Goal: Obtain resource: Obtain resource

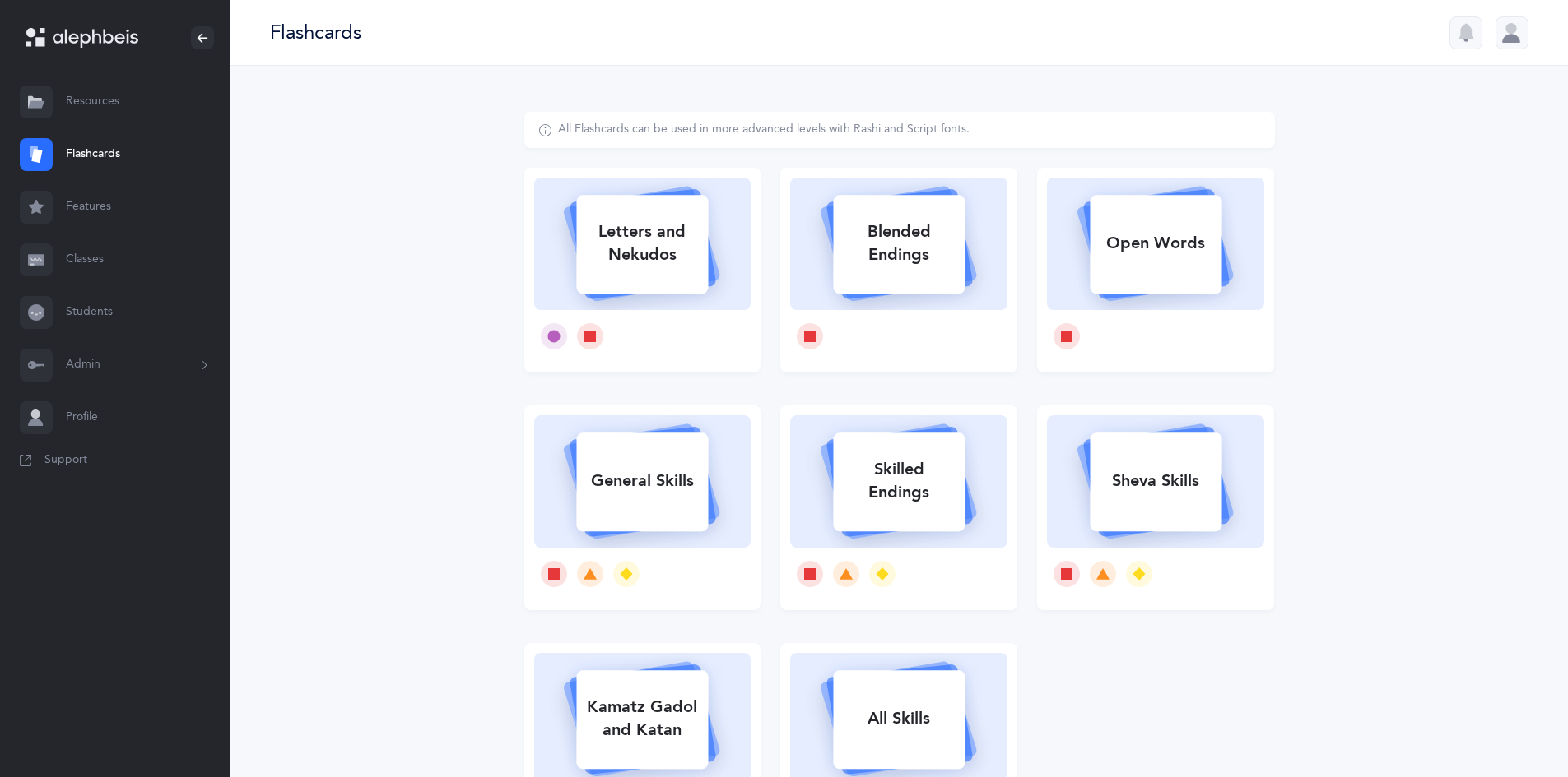
click at [662, 268] on div "Letters and Nekudos" at bounding box center [642, 243] width 132 height 66
select select
select select "single"
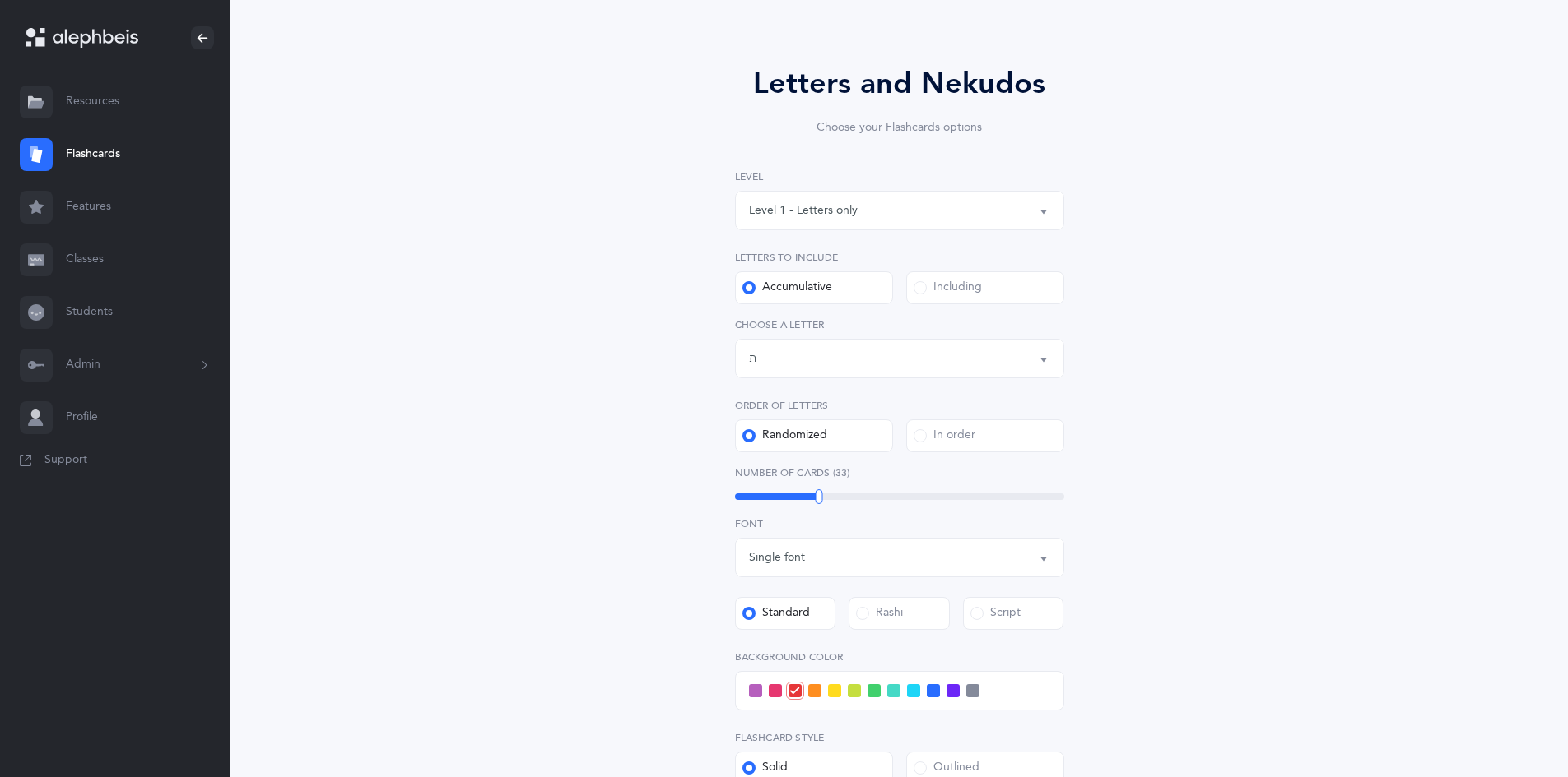
scroll to position [115, 0]
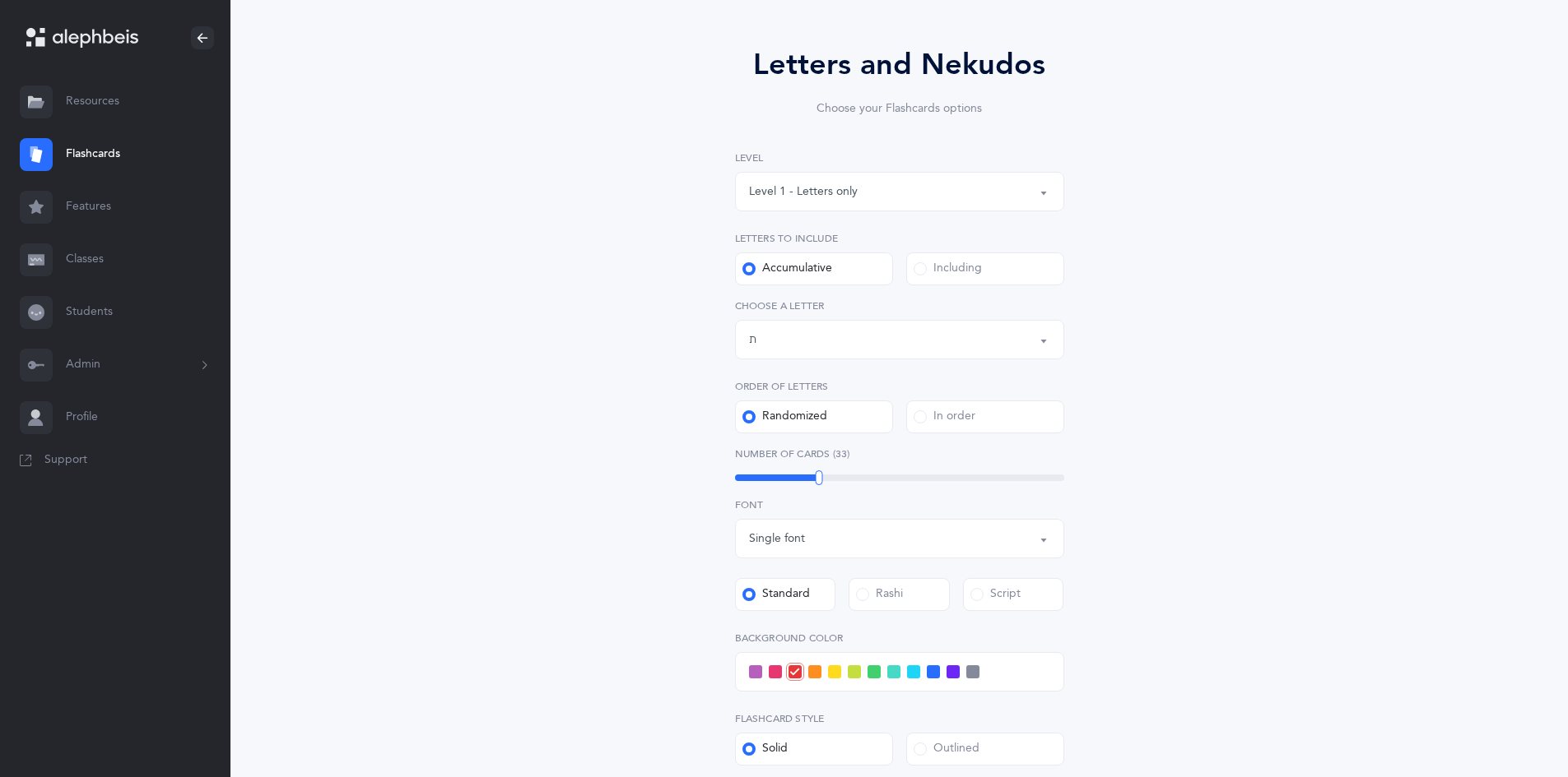
click at [838, 350] on div "Letters up until: ת" at bounding box center [900, 340] width 302 height 28
click at [768, 484] on link "ן" at bounding box center [900, 475] width 302 height 33
select select "16"
click at [946, 274] on div "Including" at bounding box center [947, 270] width 68 height 17
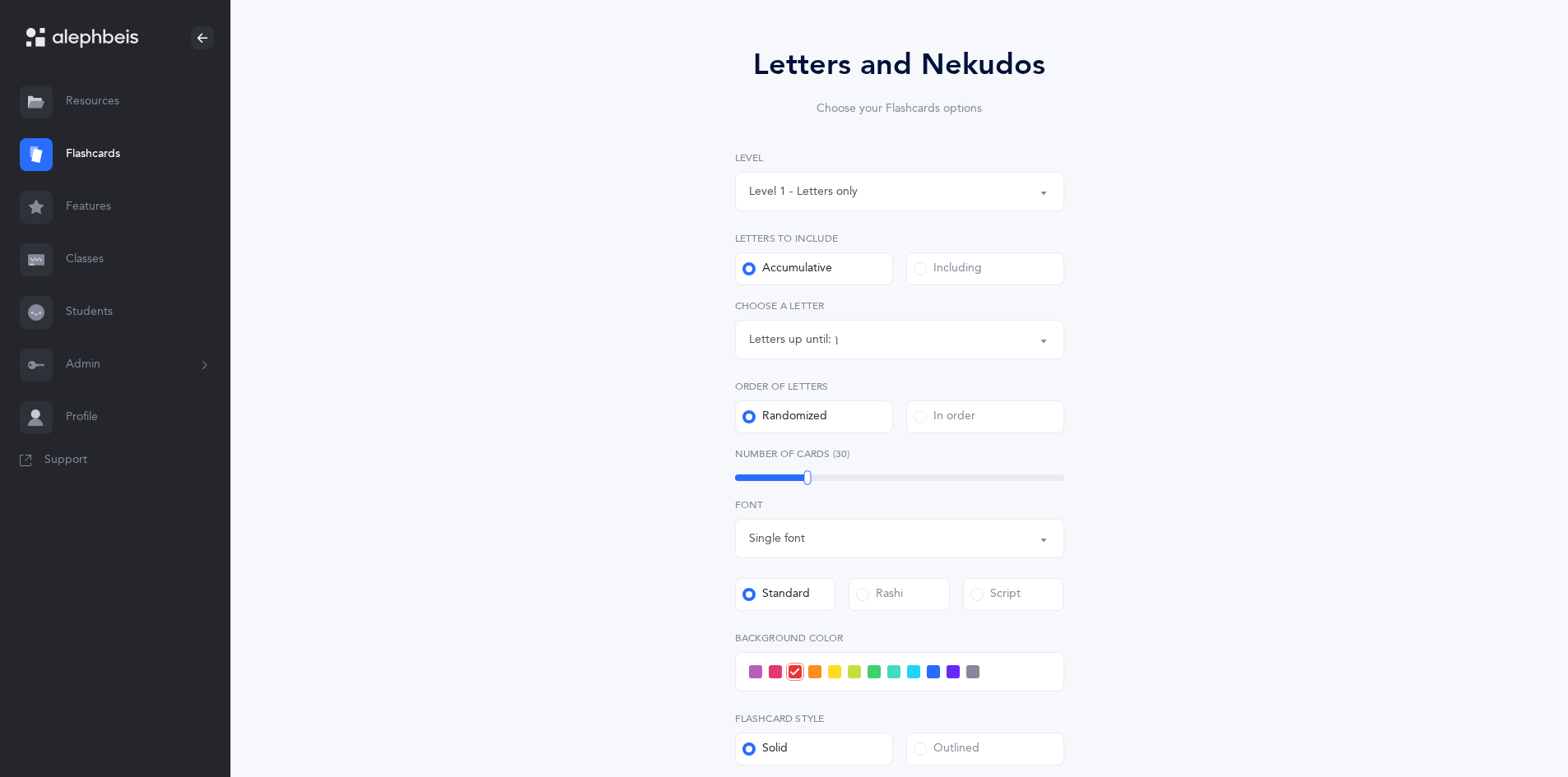
click at [0, 0] on input "Including" at bounding box center [0, 0] width 0 height 0
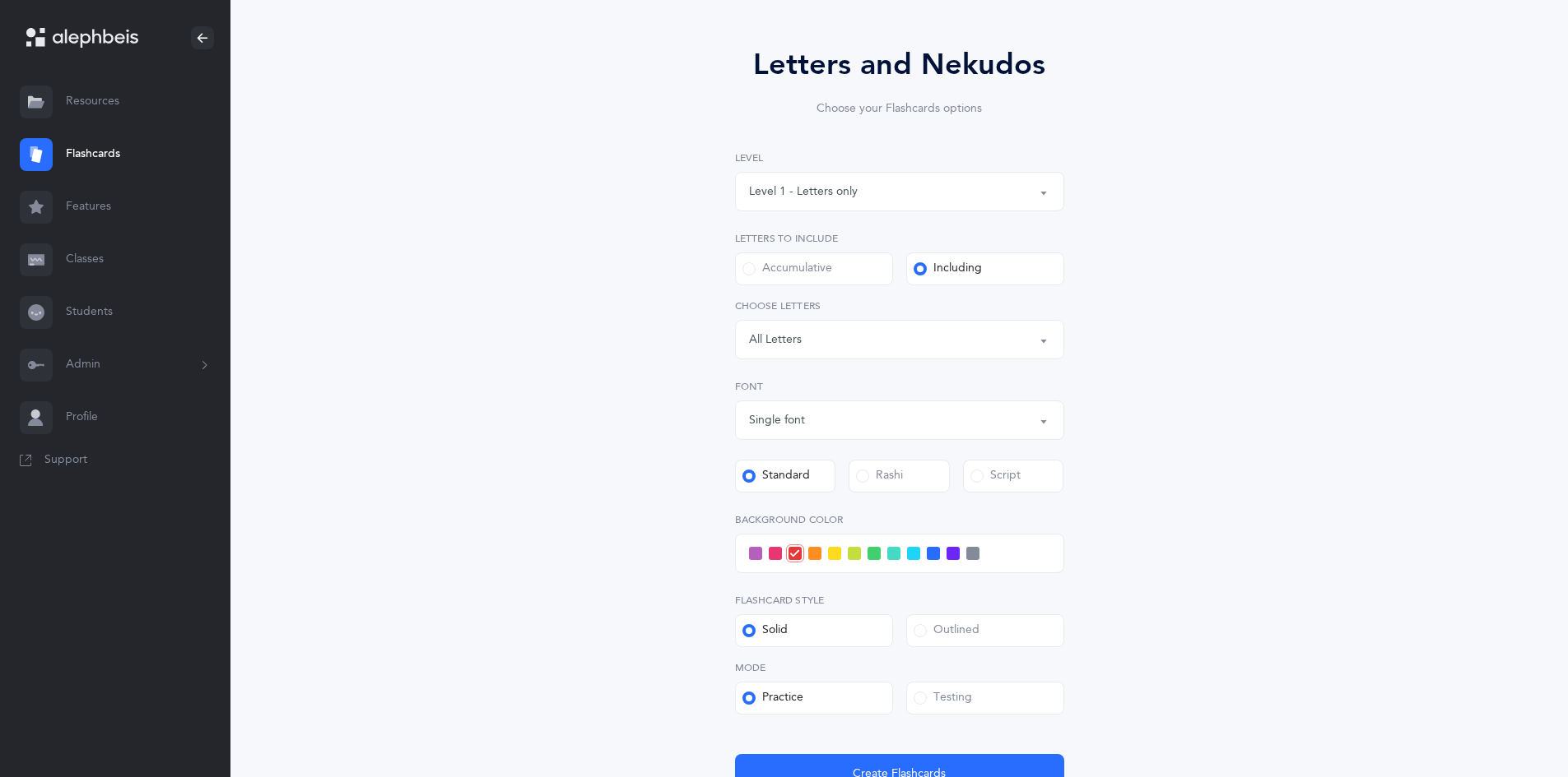
click at [927, 332] on div "Letters: All Letters" at bounding box center [900, 340] width 302 height 28
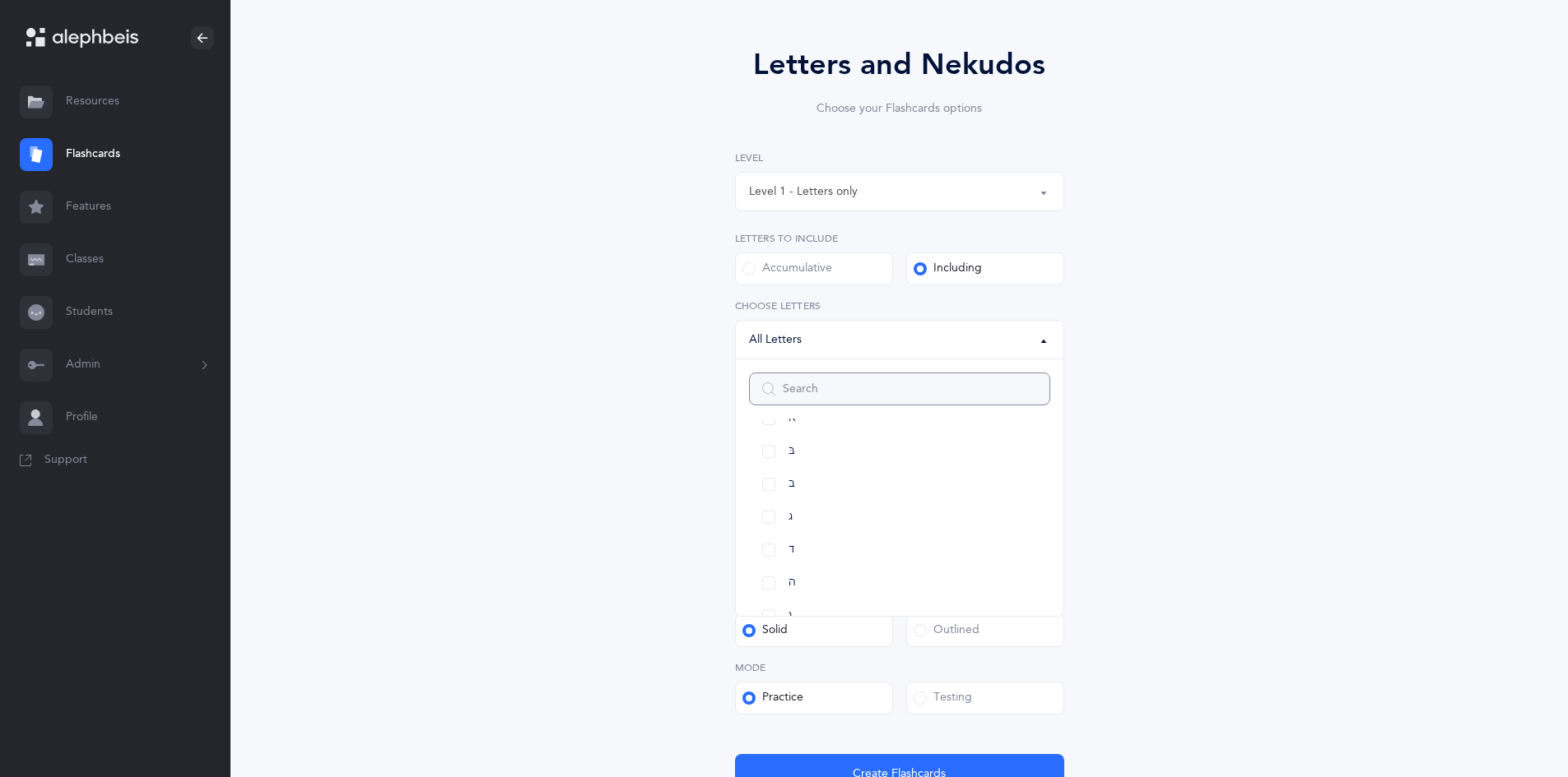
scroll to position [61, 0]
click at [766, 517] on link "ג" at bounding box center [900, 519] width 302 height 33
select select "3"
click at [763, 556] on link "נ" at bounding box center [900, 555] width 302 height 33
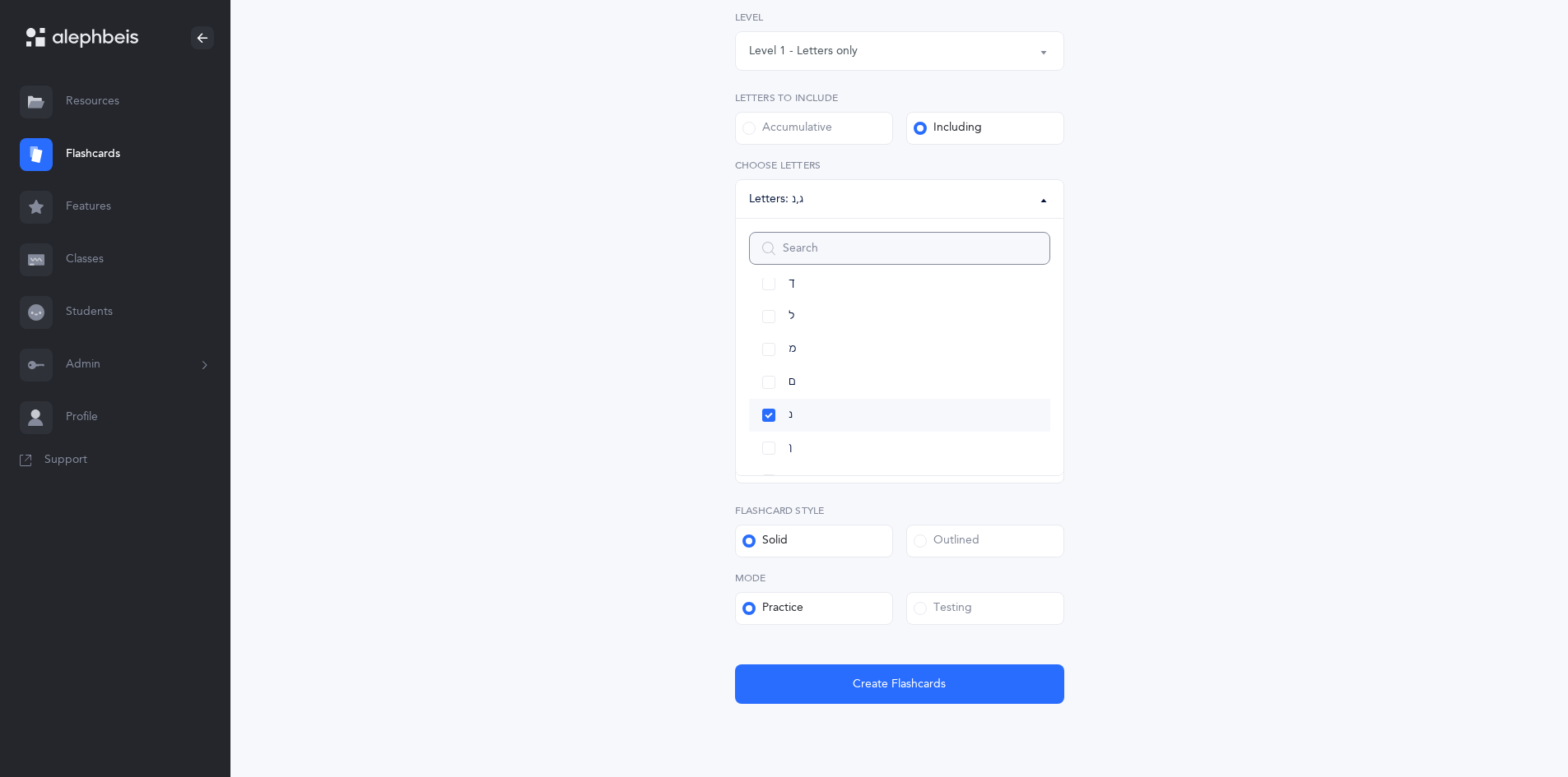
scroll to position [315, 0]
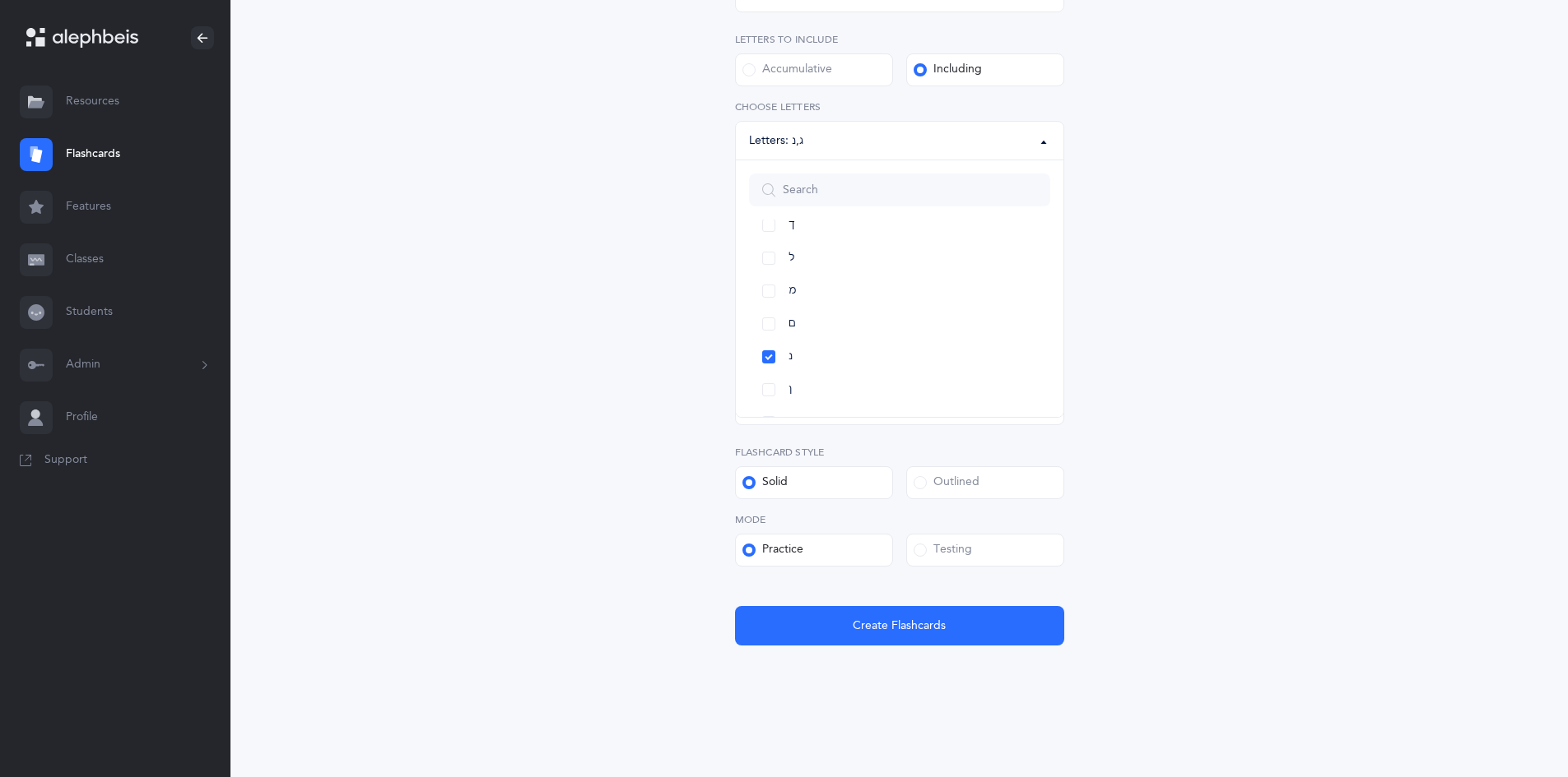
click at [924, 535] on label "Testing" at bounding box center [984, 550] width 158 height 33
click at [0, 0] on input "Testing" at bounding box center [0, 0] width 0 height 0
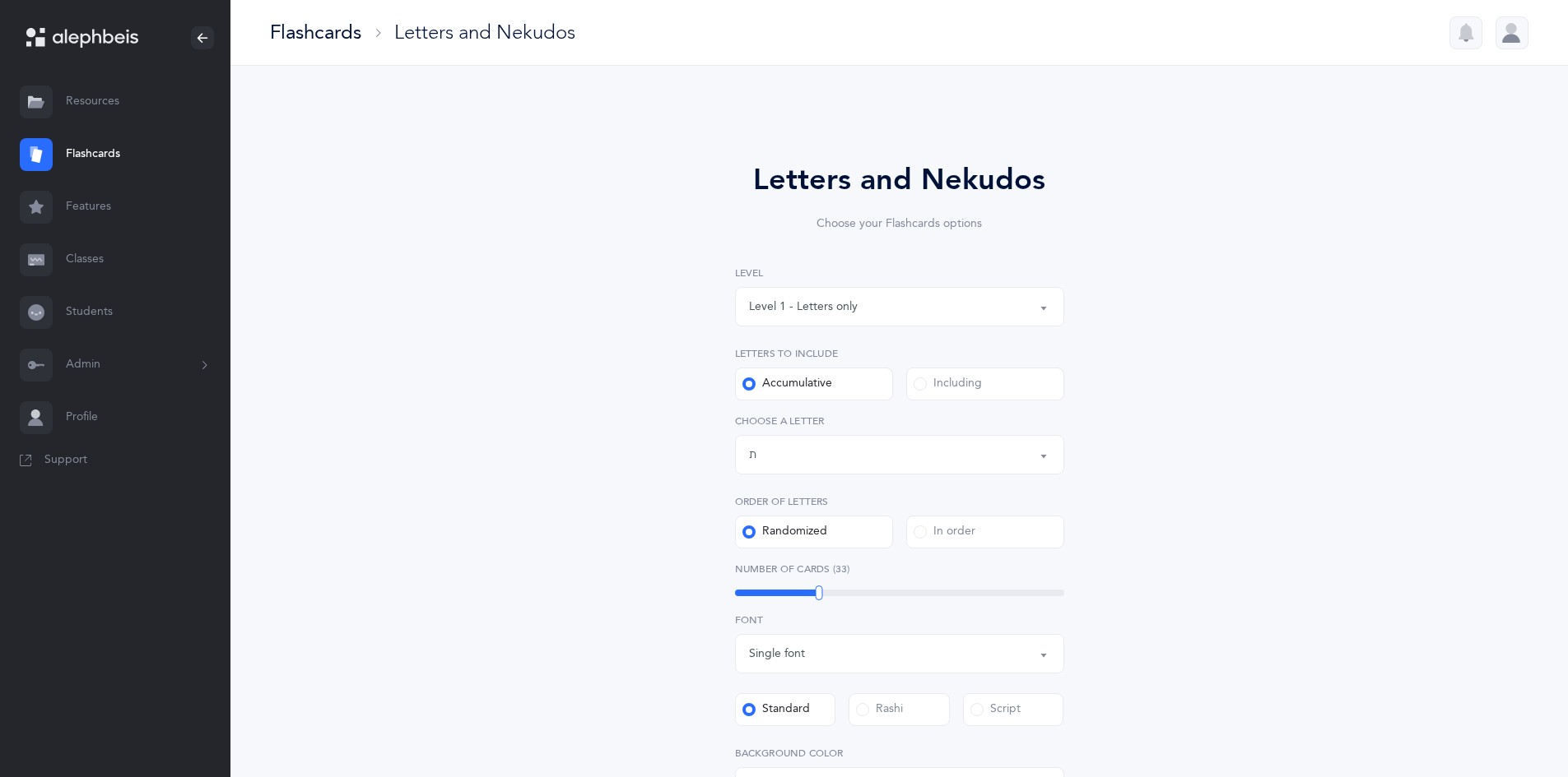
select select "27"
select select "single"
click at [900, 459] on div "Letters up until: ת" at bounding box center [900, 455] width 302 height 28
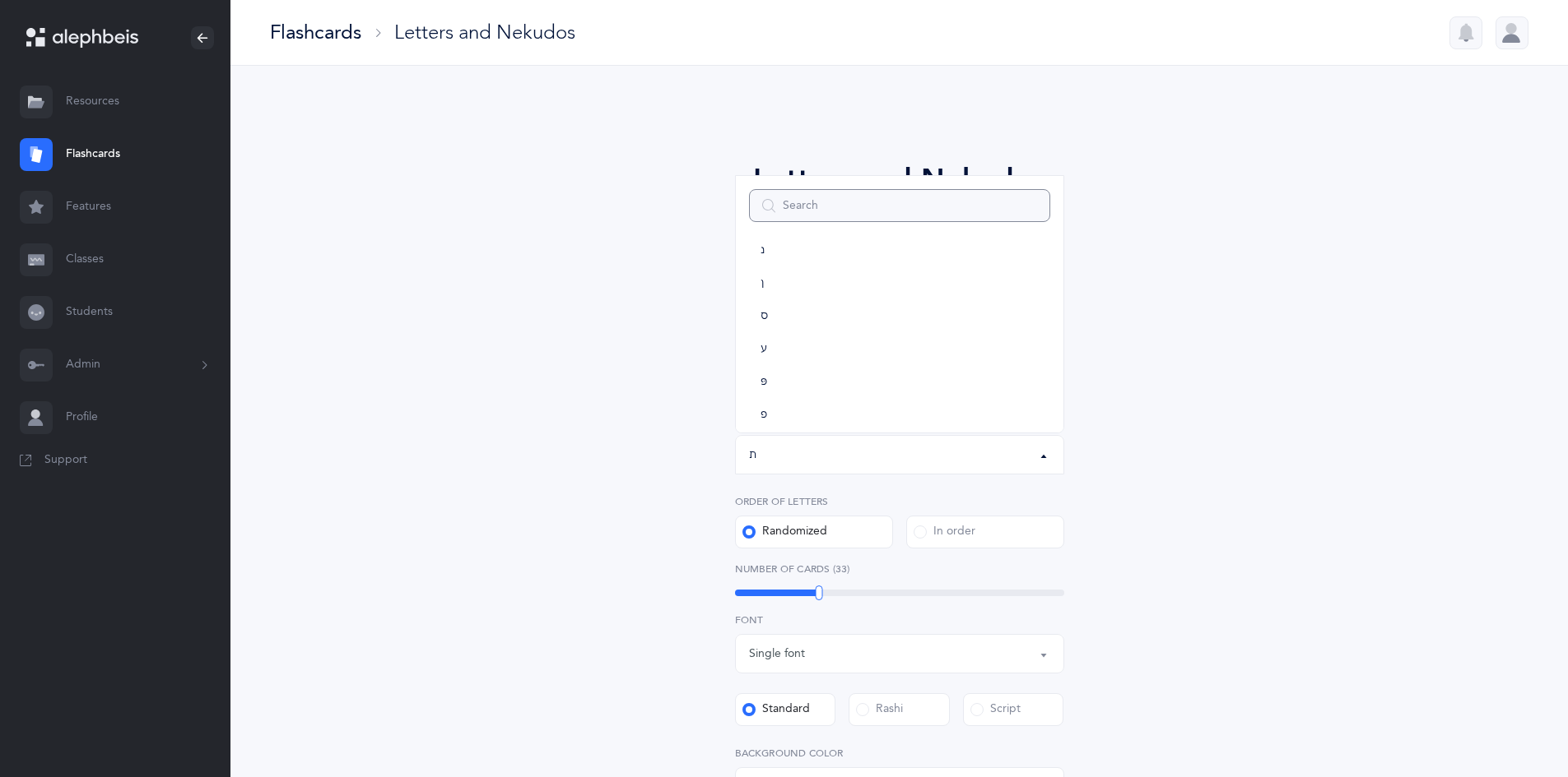
scroll to position [606, 0]
click at [779, 286] on link "ן" at bounding box center [900, 284] width 302 height 33
select select "16"
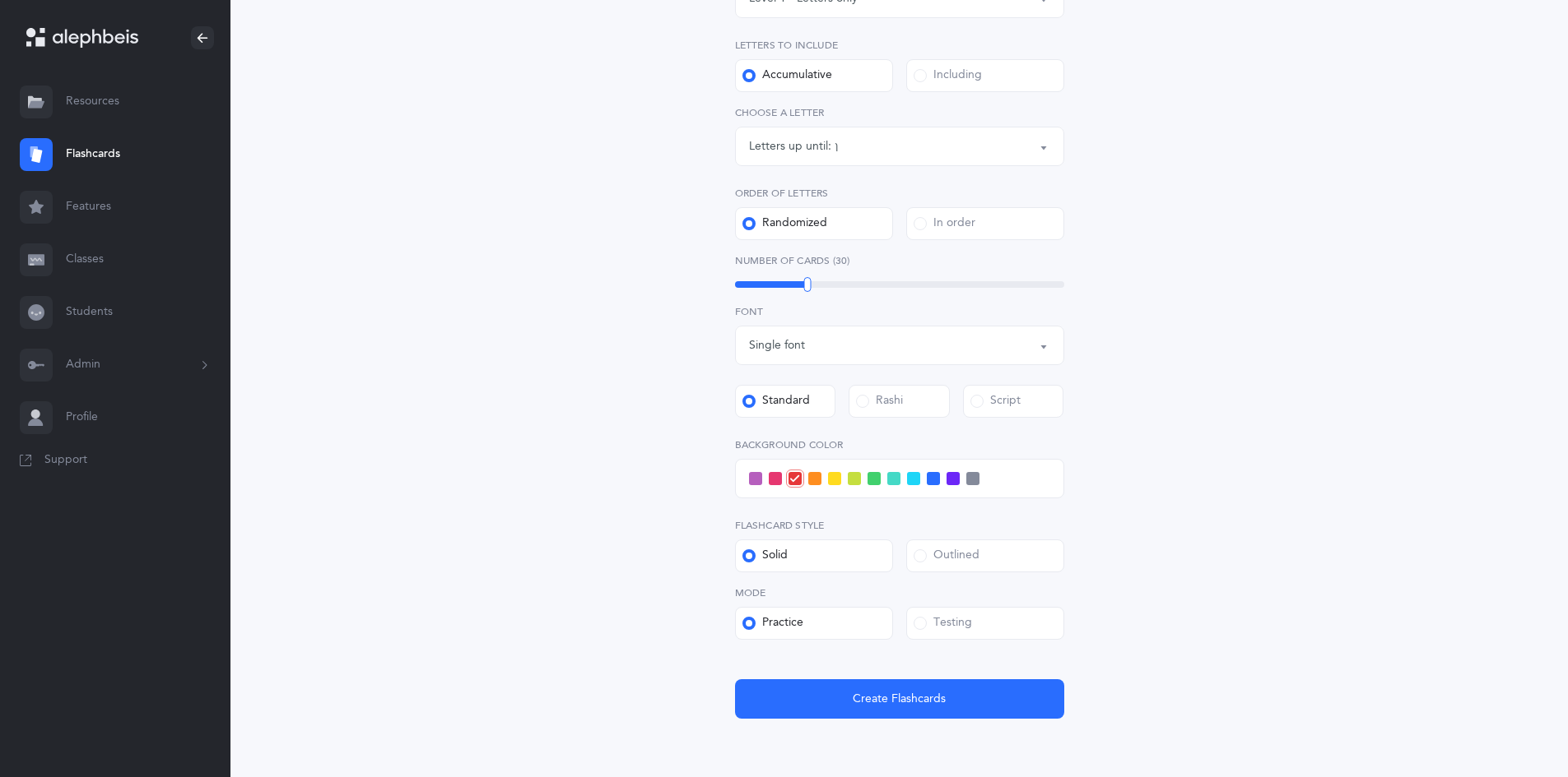
scroll to position [382, 0]
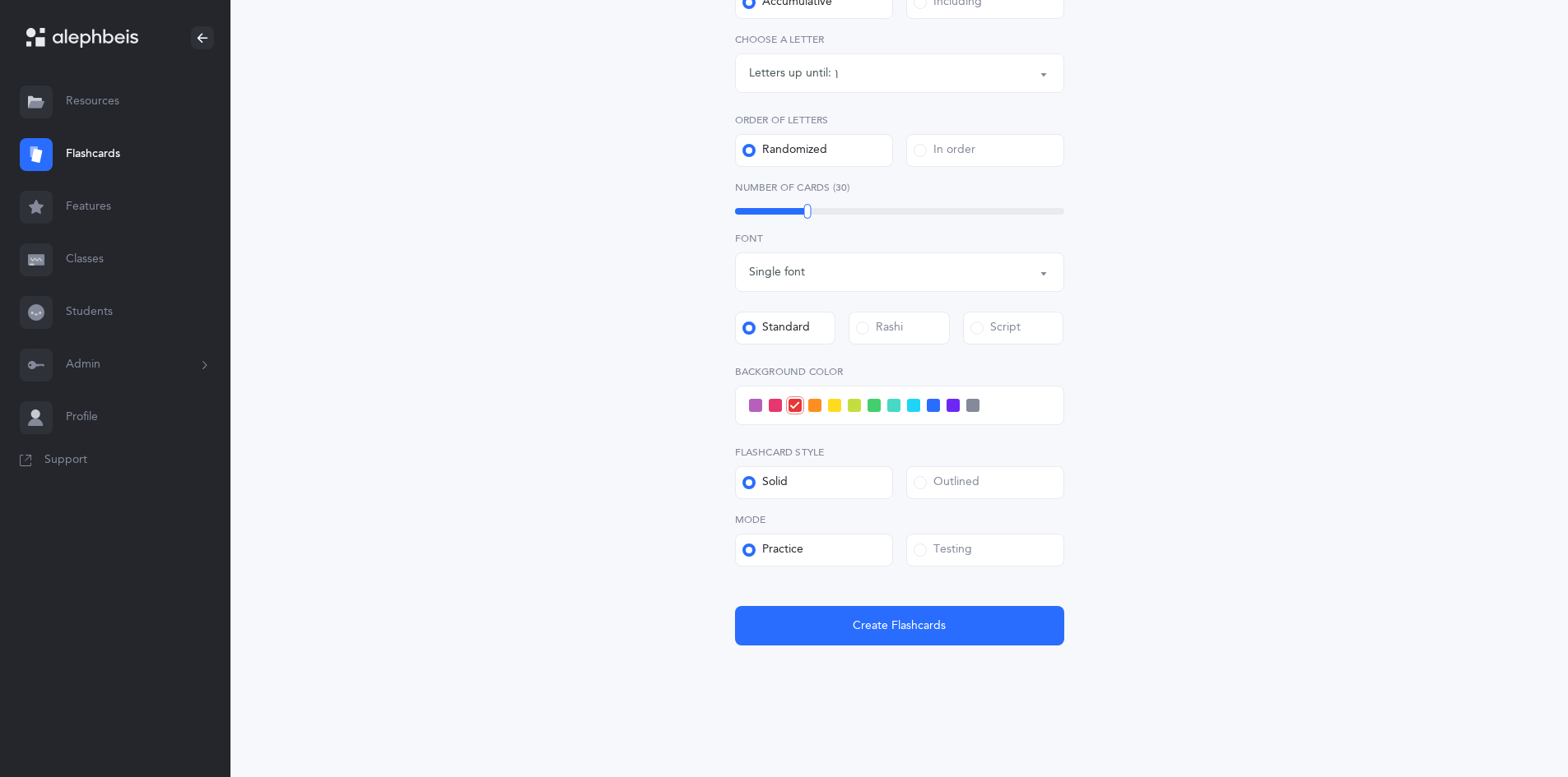
click at [935, 551] on div "Testing" at bounding box center [942, 550] width 58 height 17
click at [0, 0] on input "Testing" at bounding box center [0, 0] width 0 height 0
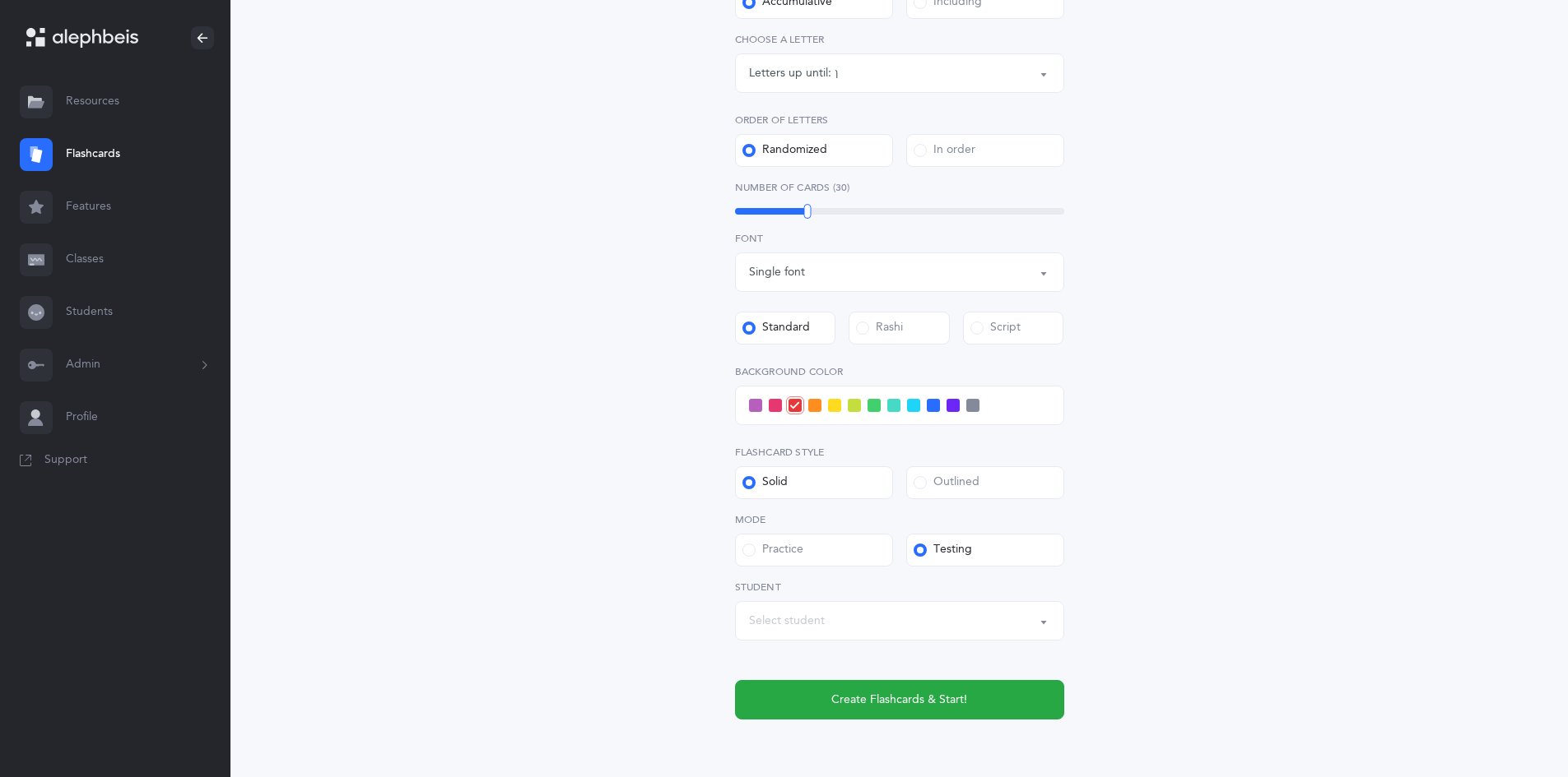
click at [366, 669] on div "Letters and Nekudos Choose your Flashcards options Level 1 - Letters only Level…" at bounding box center [899, 268] width 1338 height 1167
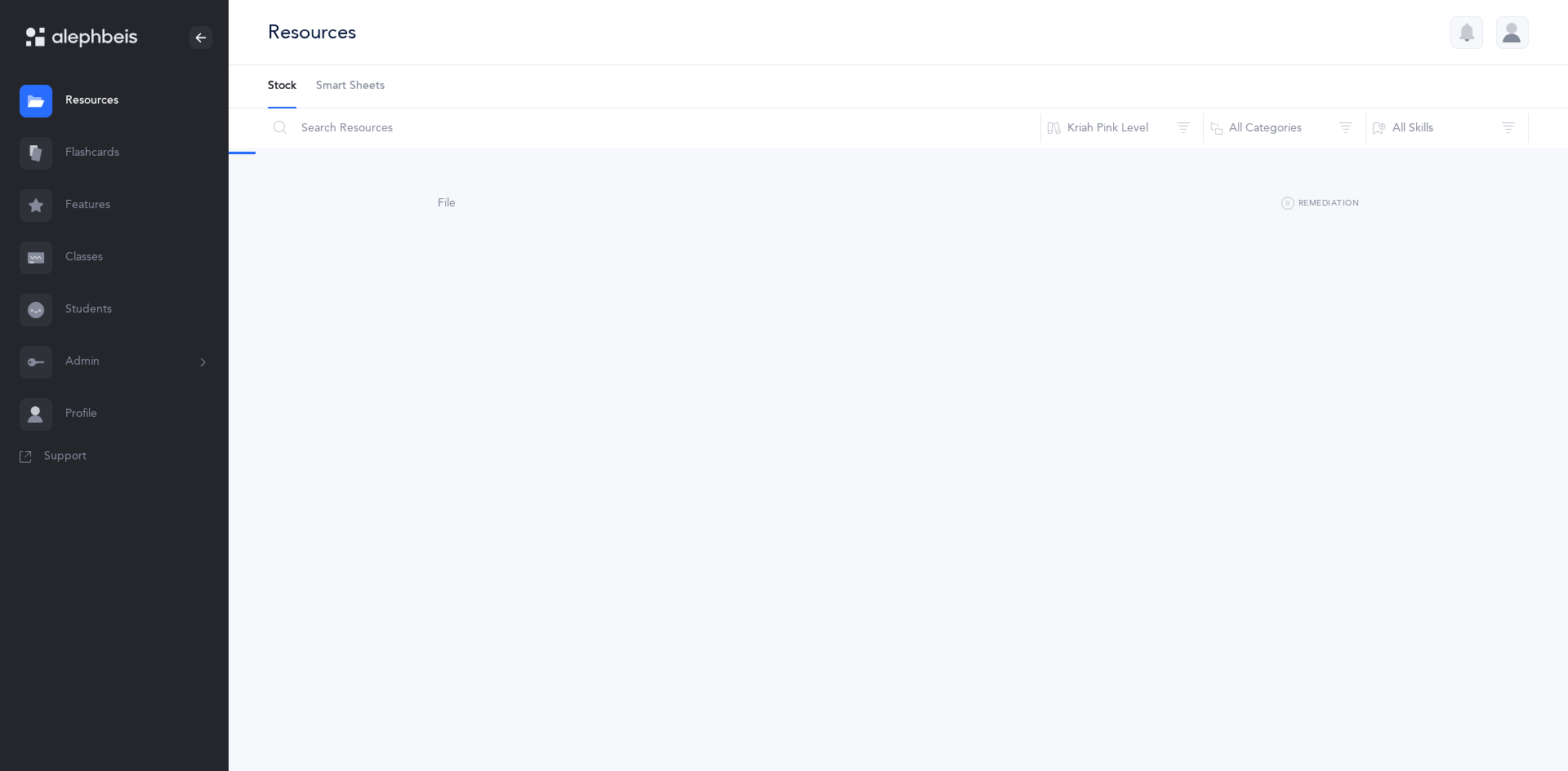
click at [362, 129] on input "text" at bounding box center [653, 128] width 774 height 39
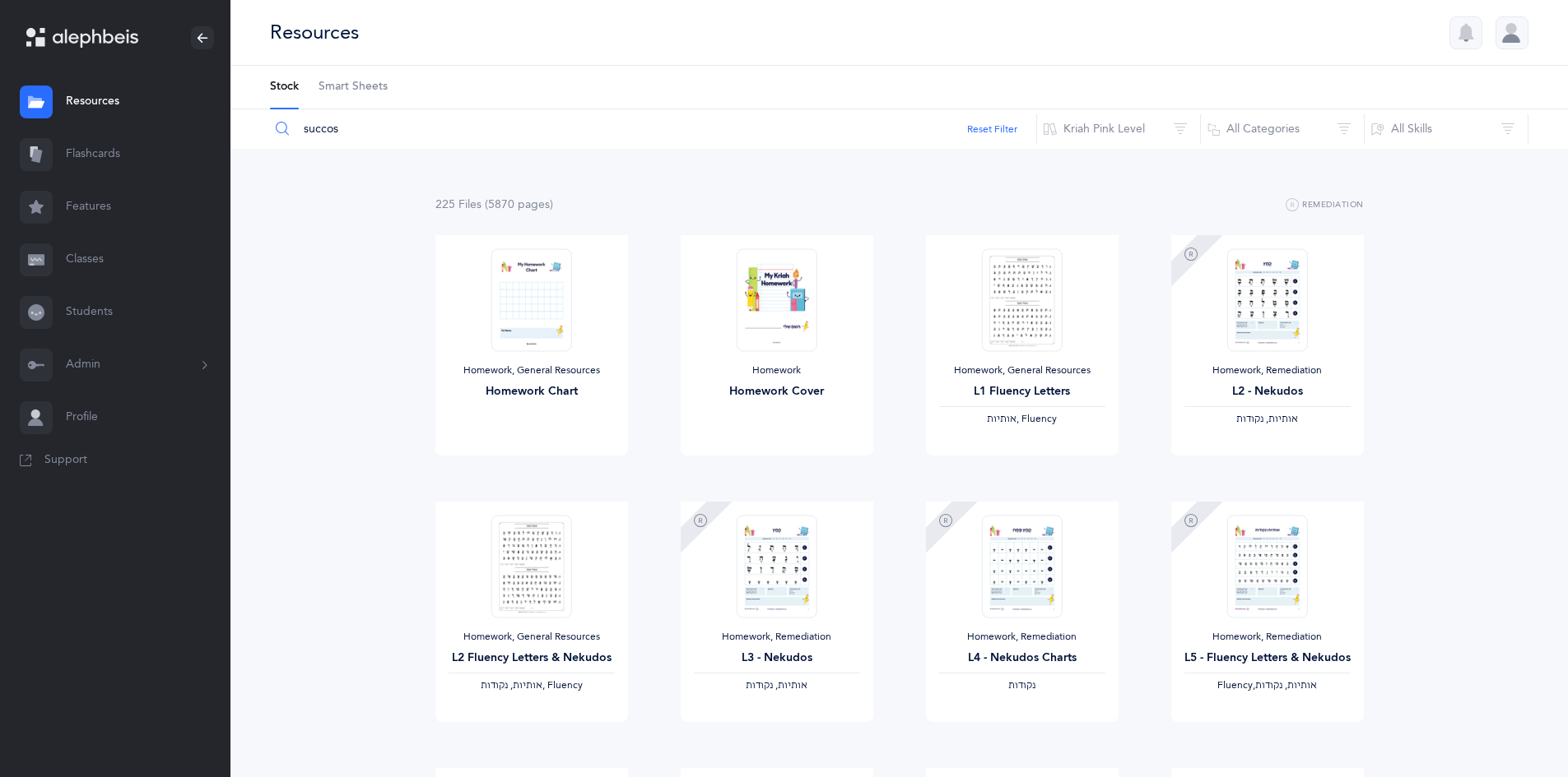
type input "succos"
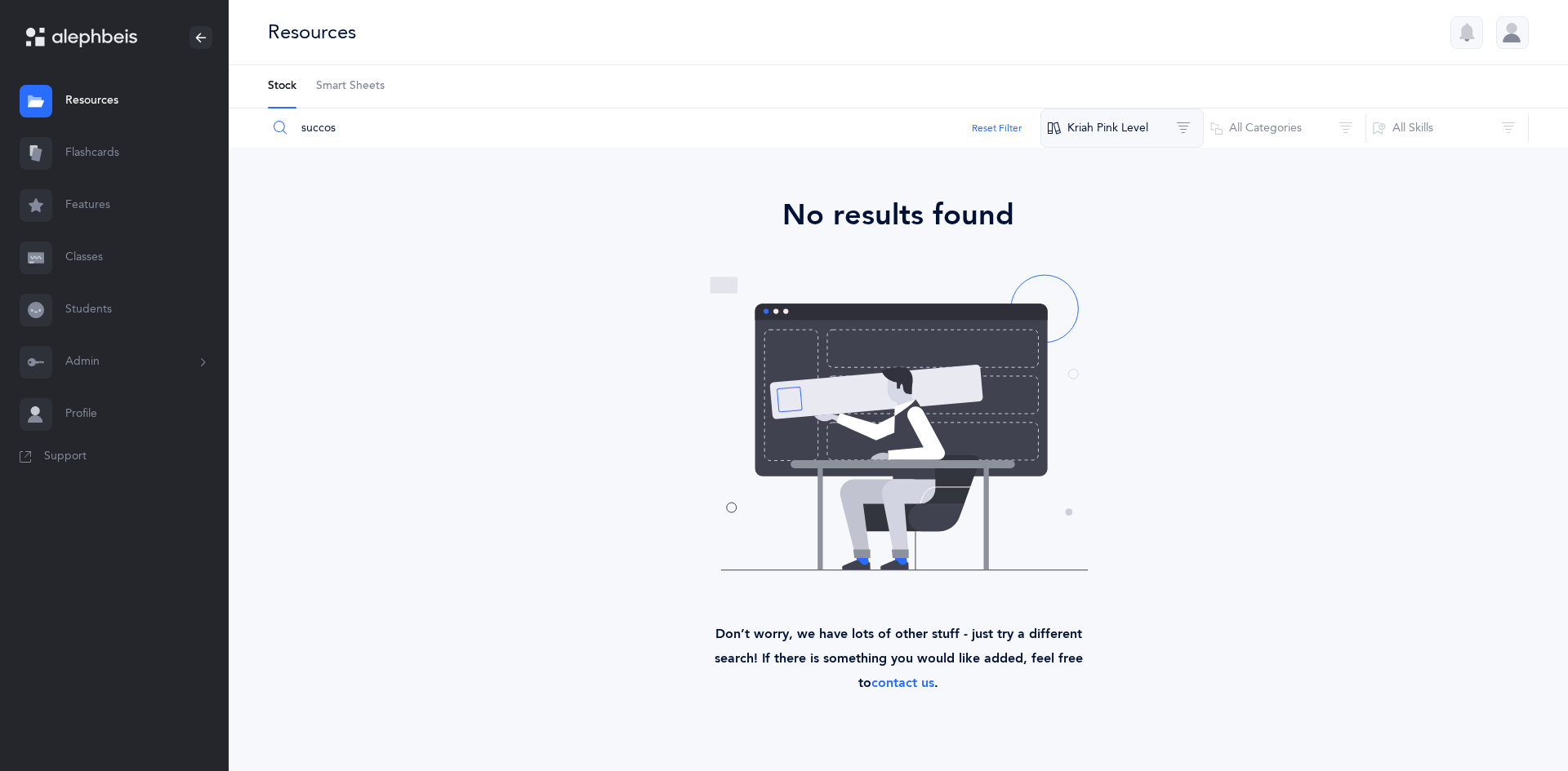
click at [1135, 138] on button "Kriah Pink Level" at bounding box center [1122, 128] width 164 height 39
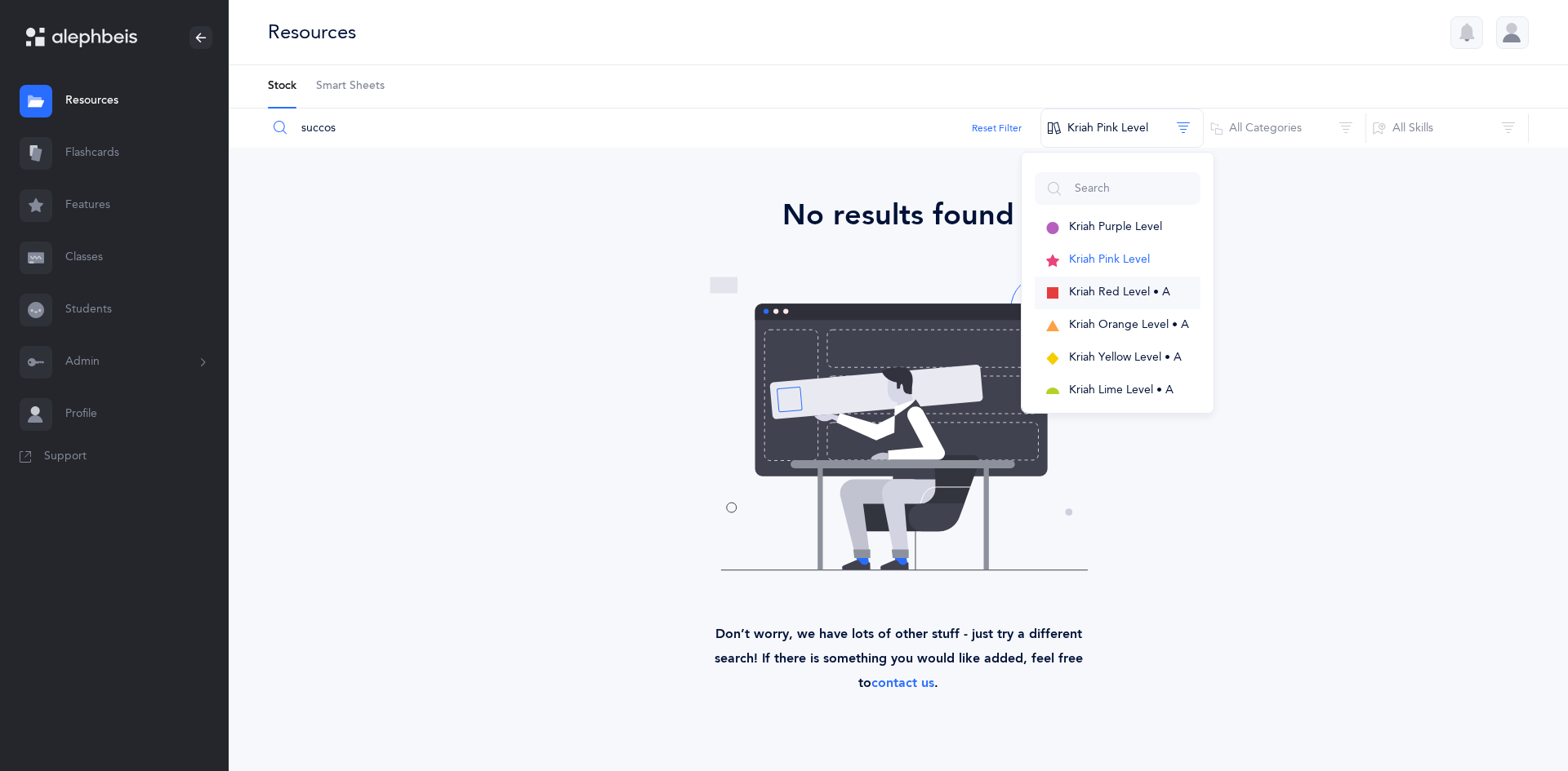
click at [1094, 300] on button "Kriah Red Level • A" at bounding box center [1117, 293] width 165 height 33
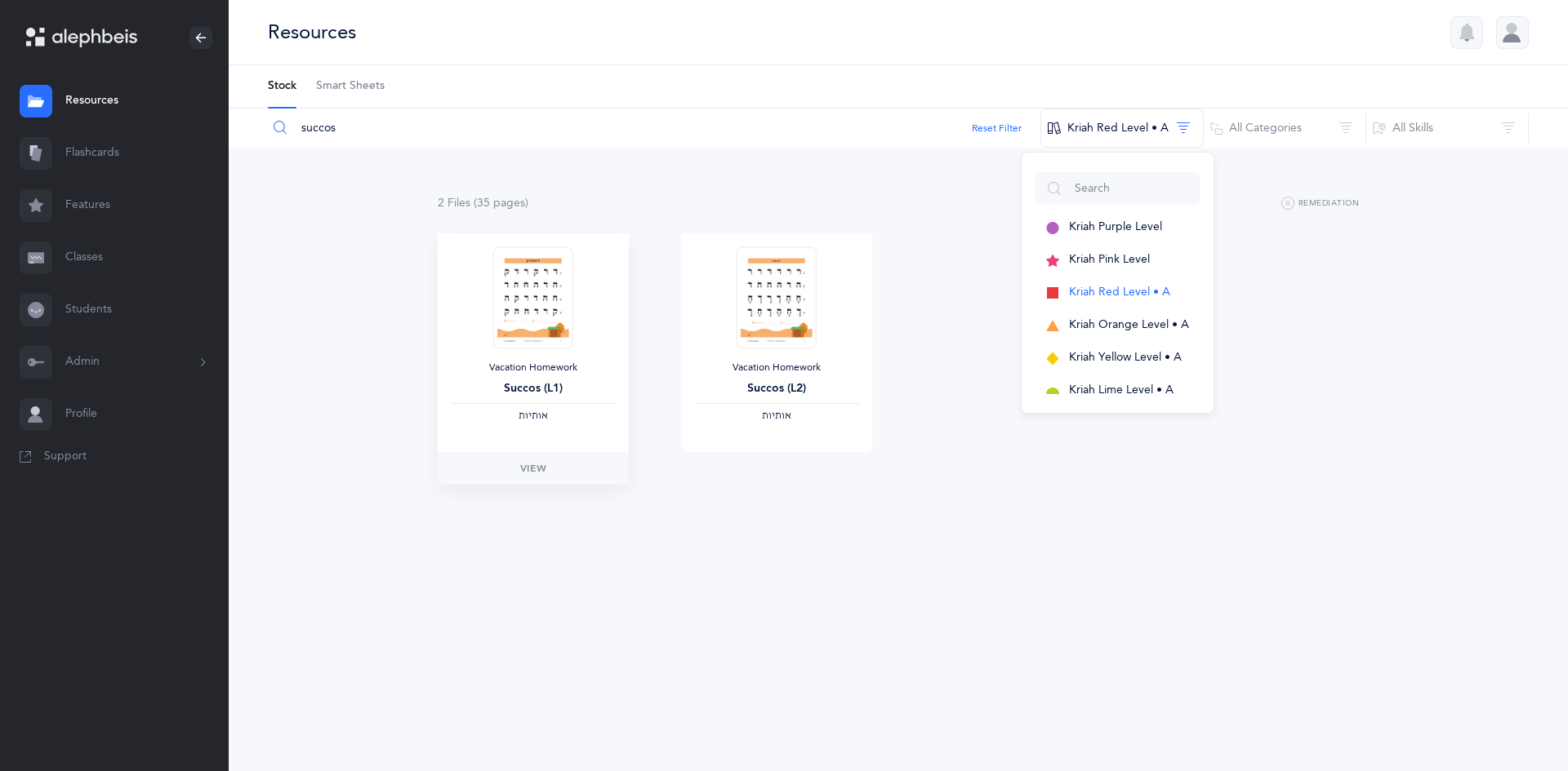
click at [518, 416] on div "‫אותיות‬" at bounding box center [534, 416] width 165 height 13
click at [521, 481] on link "View" at bounding box center [534, 468] width 191 height 33
